Goal: Find specific page/section: Find specific page/section

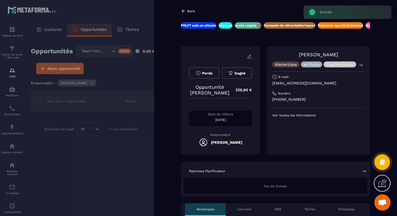
click at [186, 10] on icon at bounding box center [183, 11] width 5 height 5
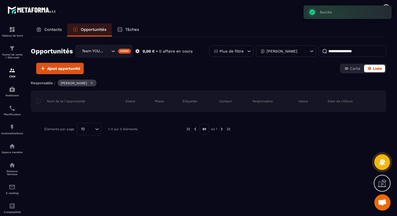
click at [89, 54] on div "Team YOUGC - Formations" at bounding box center [104, 51] width 57 height 12
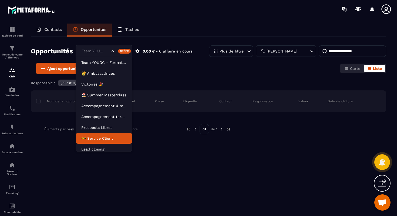
click at [97, 135] on p "🚧 Service Client" at bounding box center [103, 137] width 45 height 5
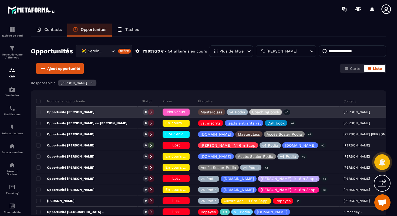
click at [167, 111] on span "Nouveaux" at bounding box center [176, 111] width 18 height 4
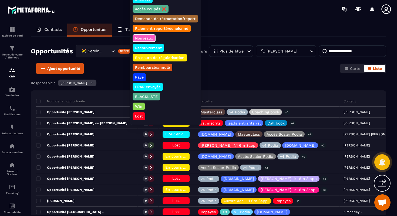
click at [149, 48] on p "Recouvrement" at bounding box center [148, 47] width 28 height 5
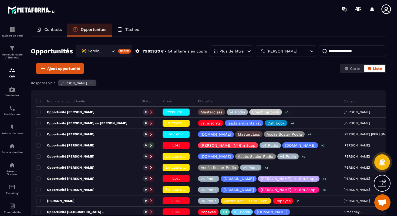
click at [327, 49] on input at bounding box center [353, 50] width 68 height 11
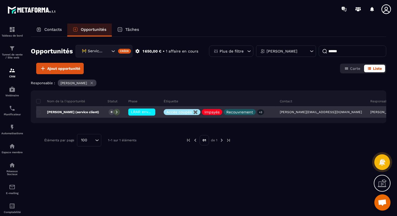
type input "******"
click at [78, 112] on p "[PERSON_NAME] (service client)" at bounding box center [67, 112] width 63 height 4
